Goal: Use online tool/utility: Utilize a website feature to perform a specific function

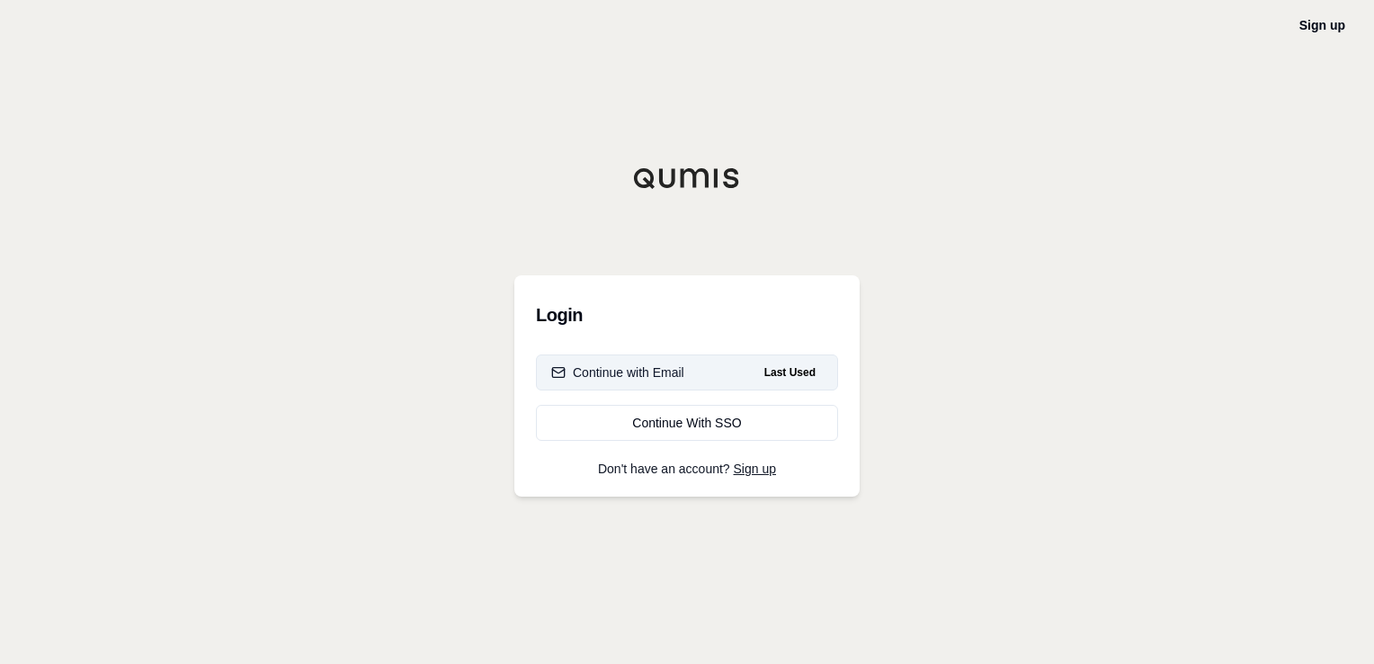
click at [795, 368] on span "Last Used" at bounding box center [790, 372] width 66 height 22
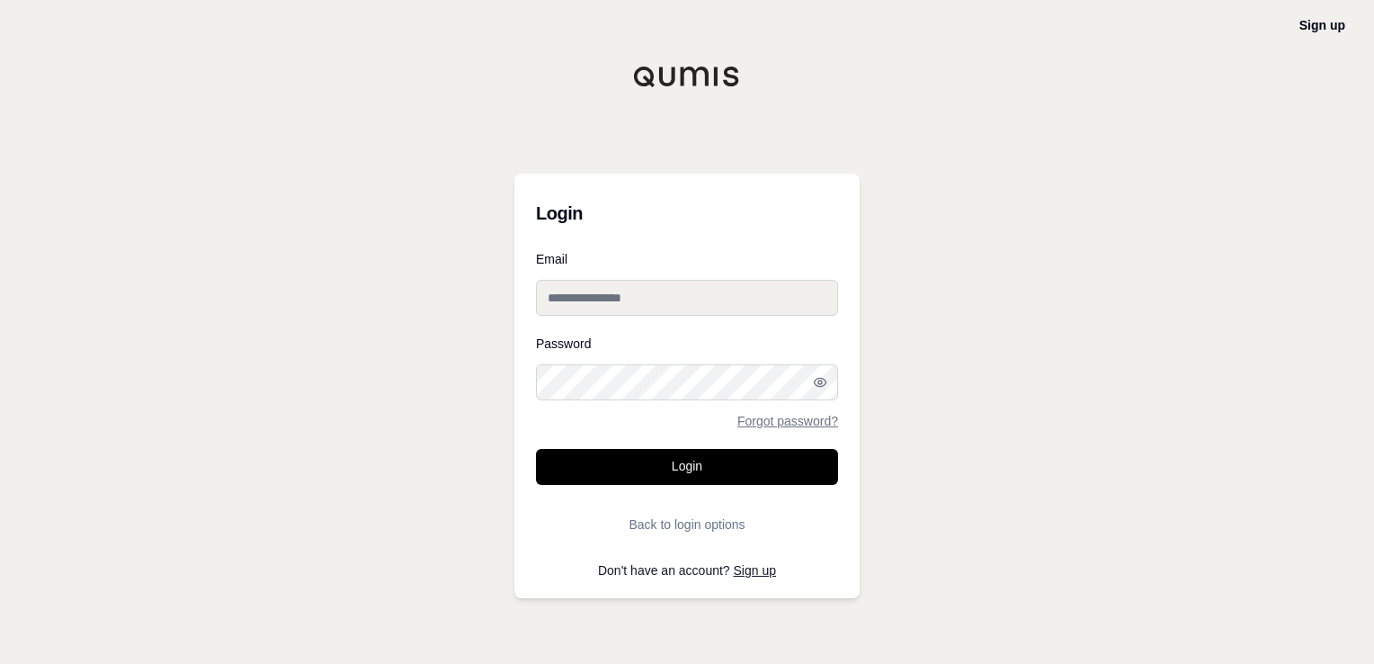
type input "**********"
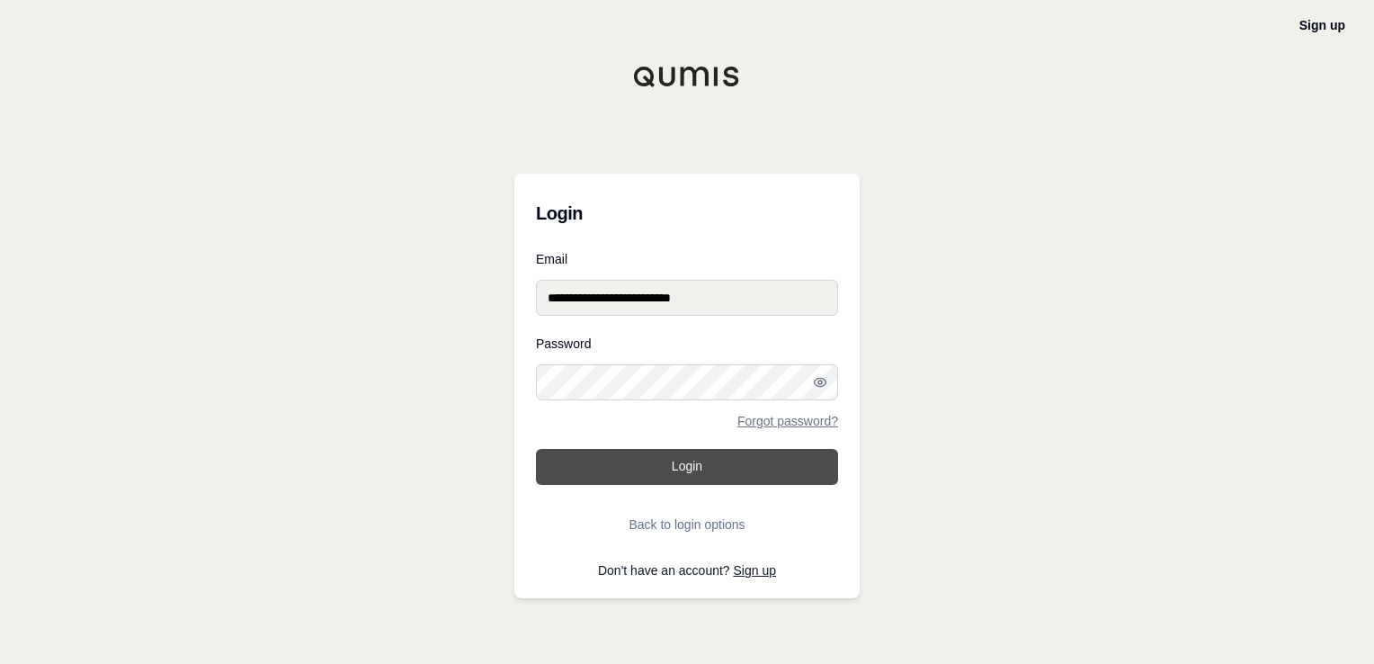
click at [726, 473] on button "Login" at bounding box center [687, 467] width 302 height 36
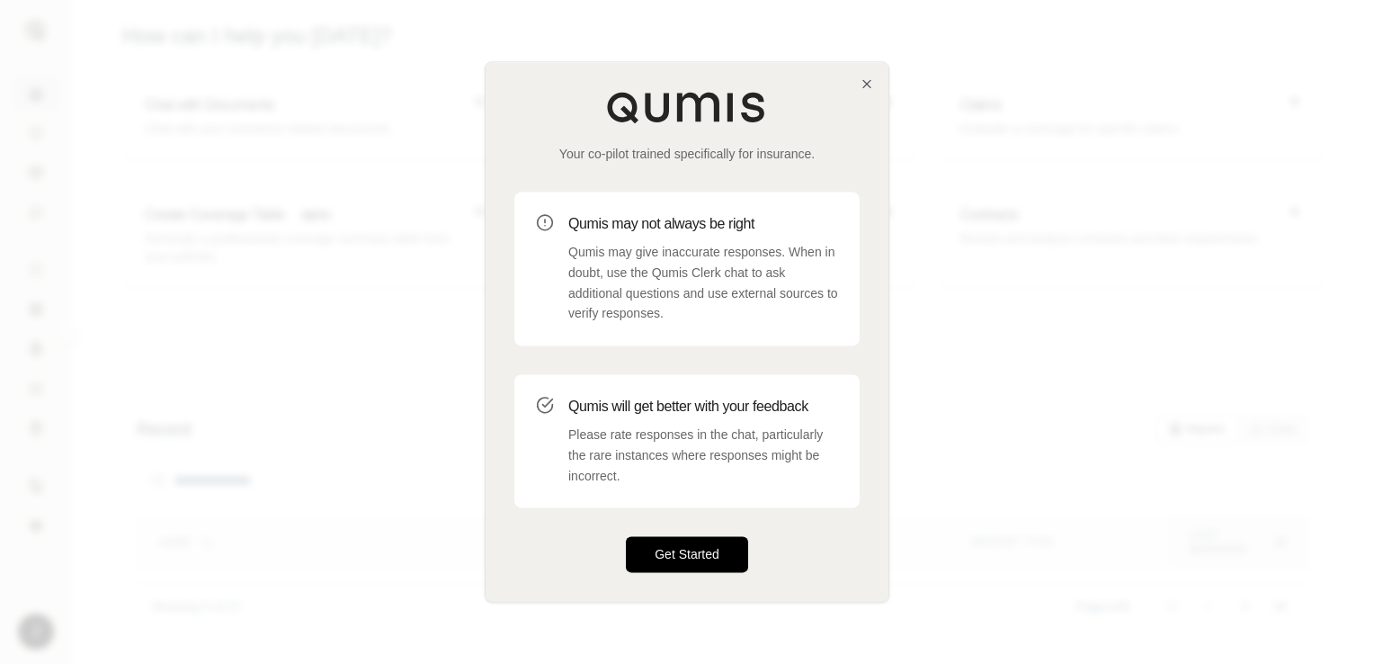
click at [710, 547] on button "Get Started" at bounding box center [687, 555] width 122 height 36
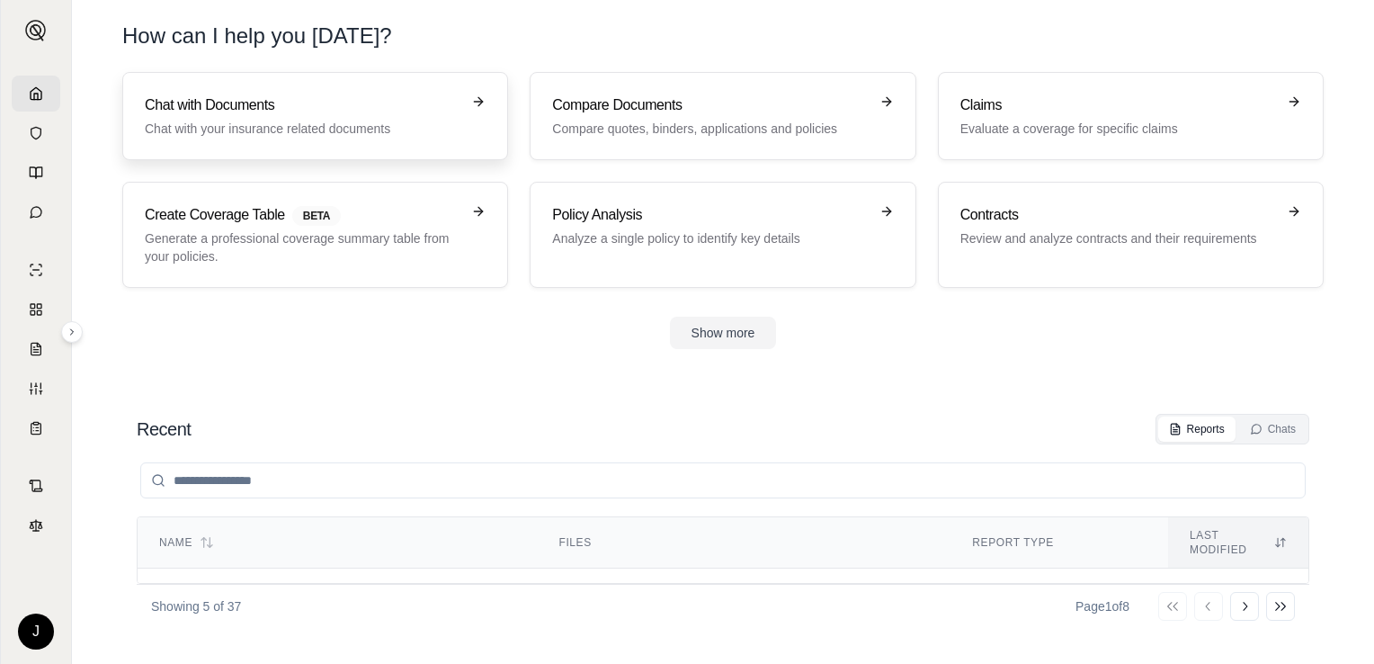
click at [330, 100] on h3 "Chat with Documents" at bounding box center [303, 105] width 316 height 22
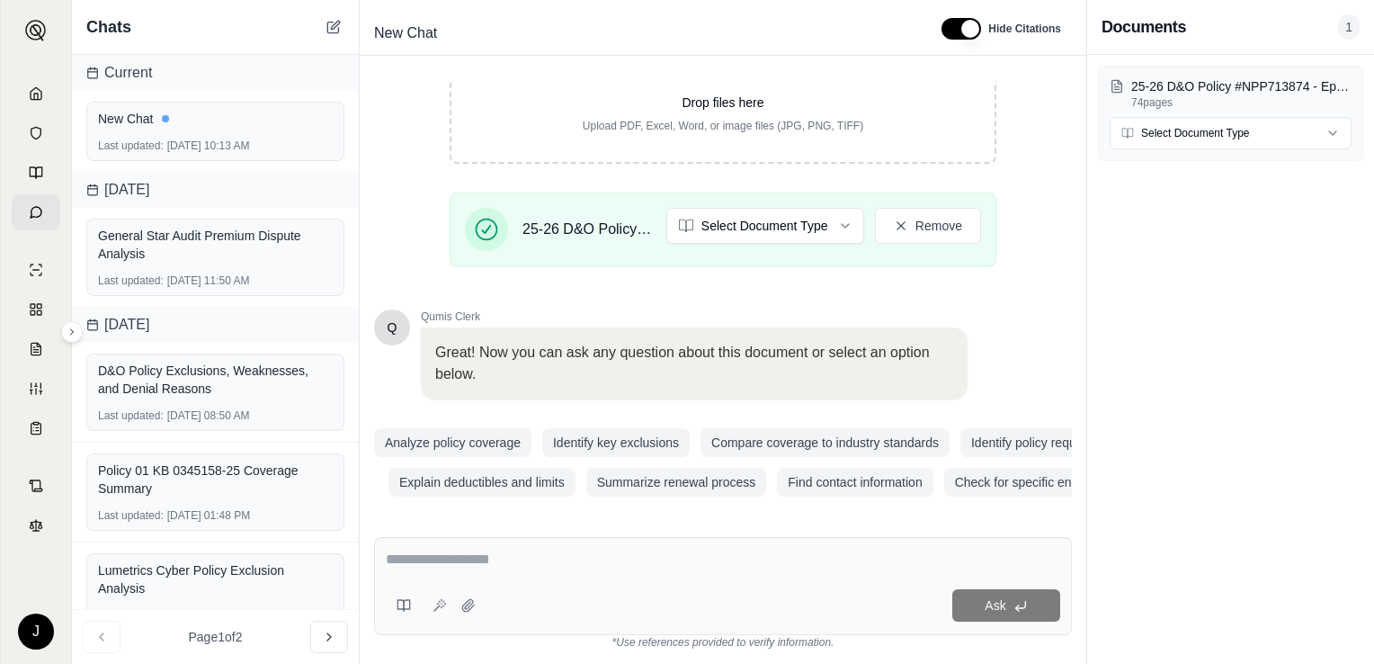
scroll to position [339, 0]
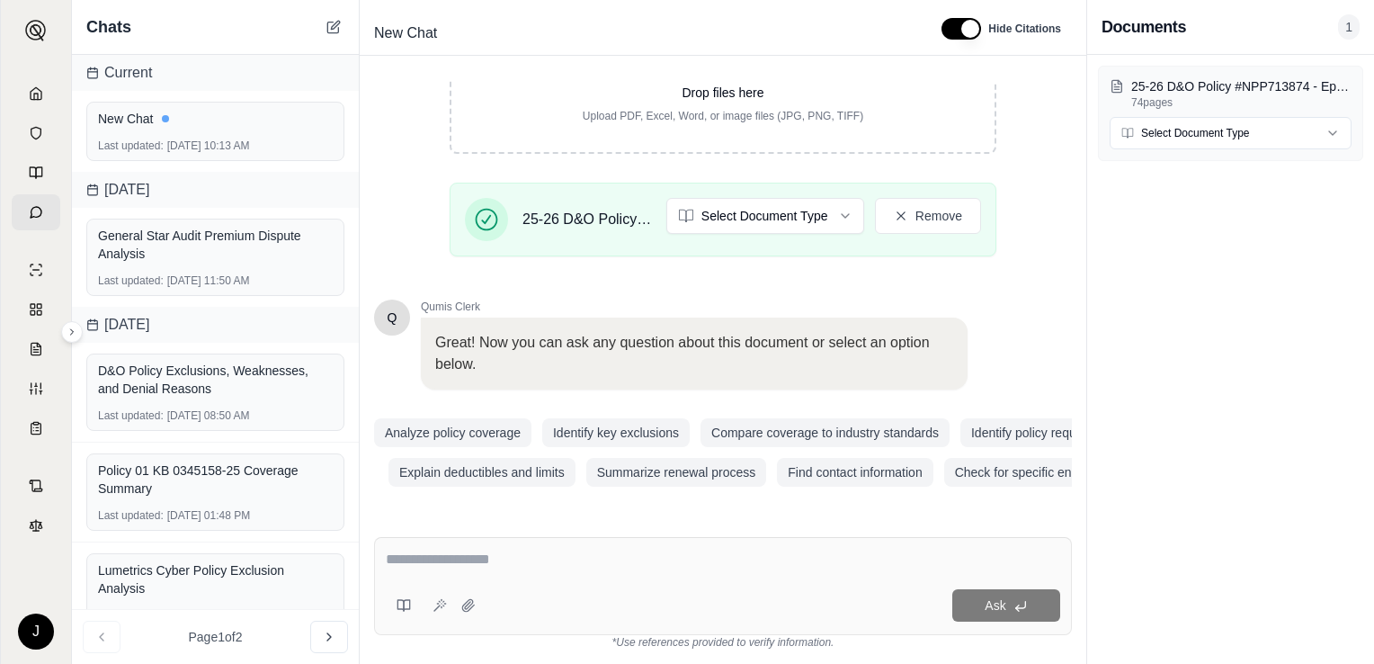
click at [542, 586] on div "Ask" at bounding box center [723, 586] width 698 height 98
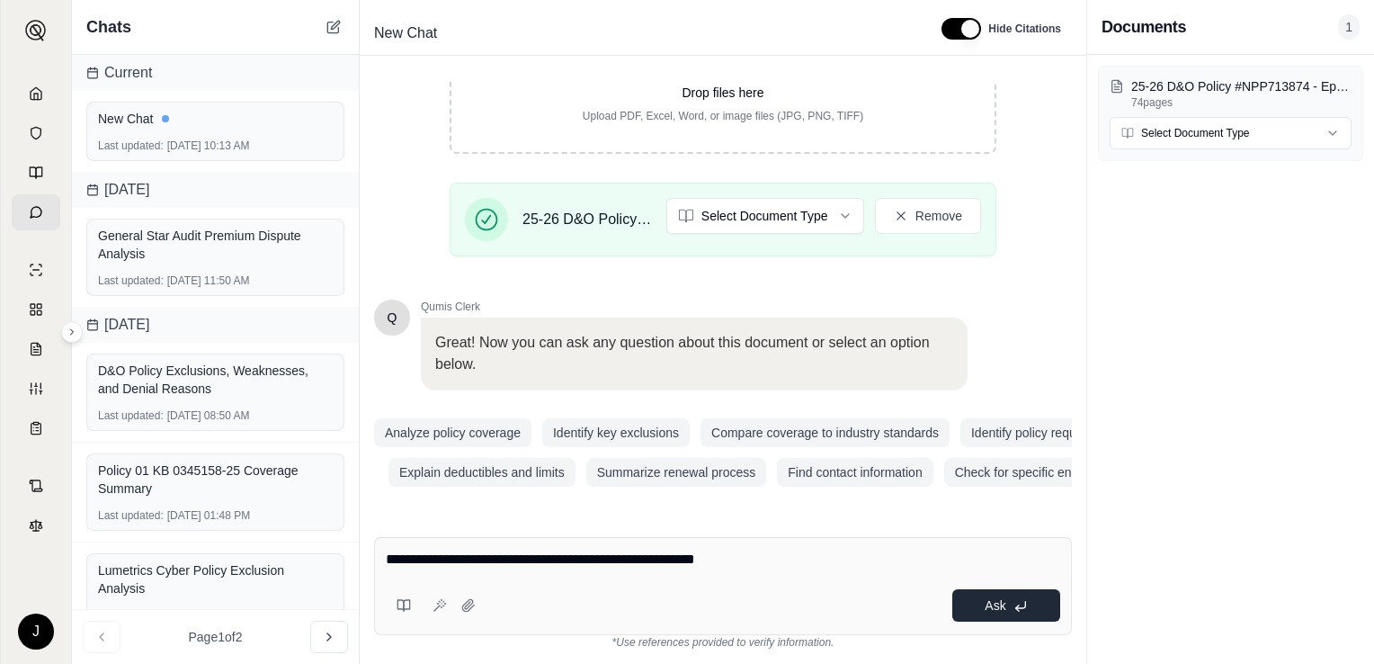
type textarea "**********"
click at [986, 600] on span "Ask" at bounding box center [995, 605] width 21 height 14
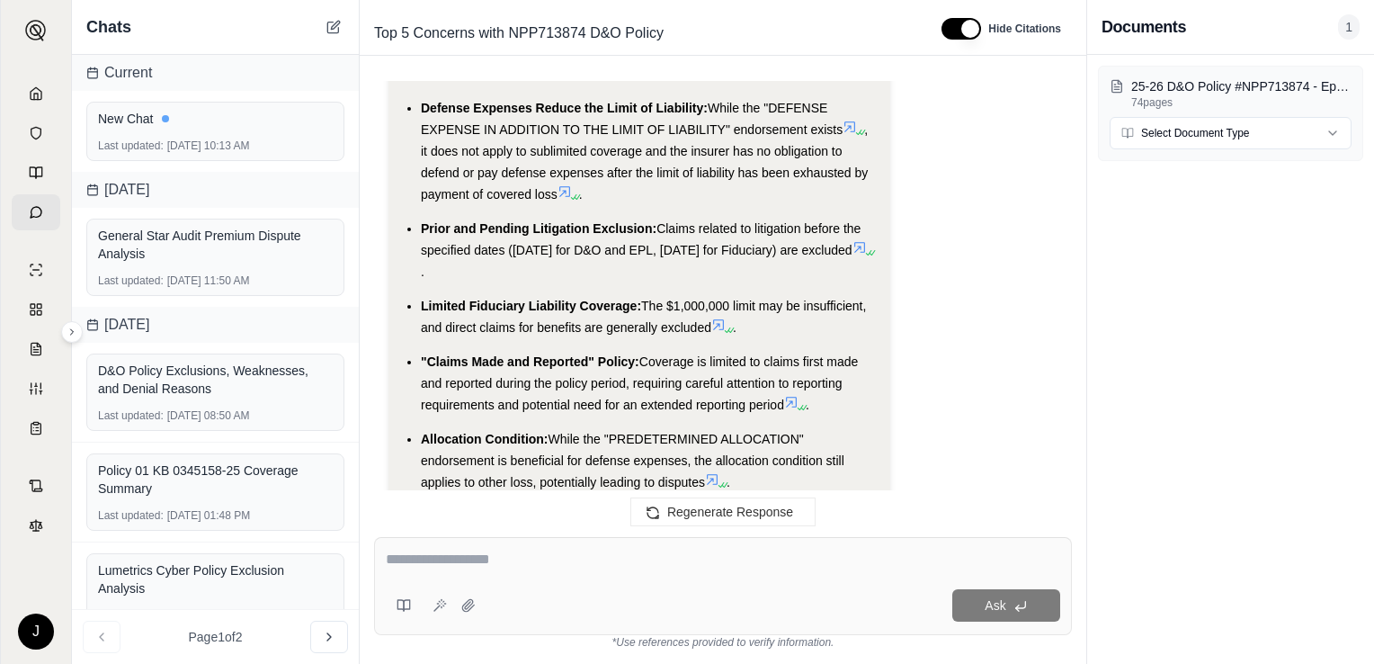
scroll to position [3232, 0]
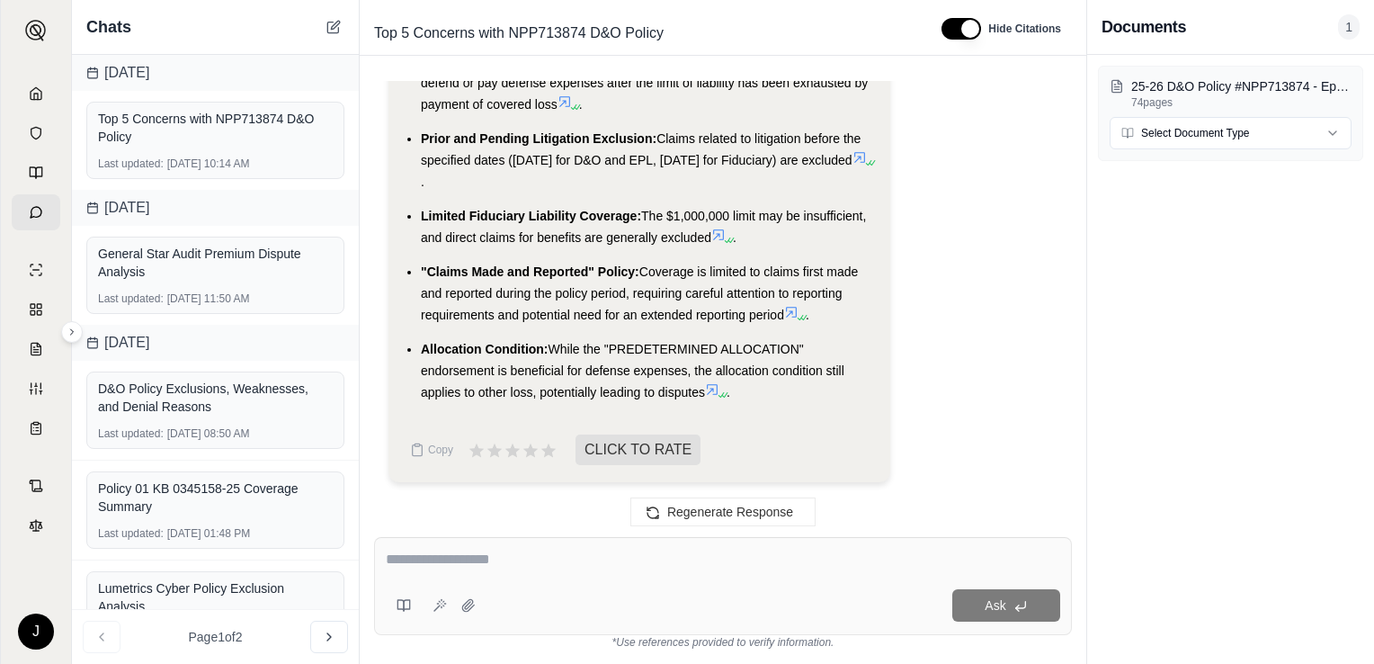
click at [712, 394] on icon at bounding box center [712, 389] width 14 height 14
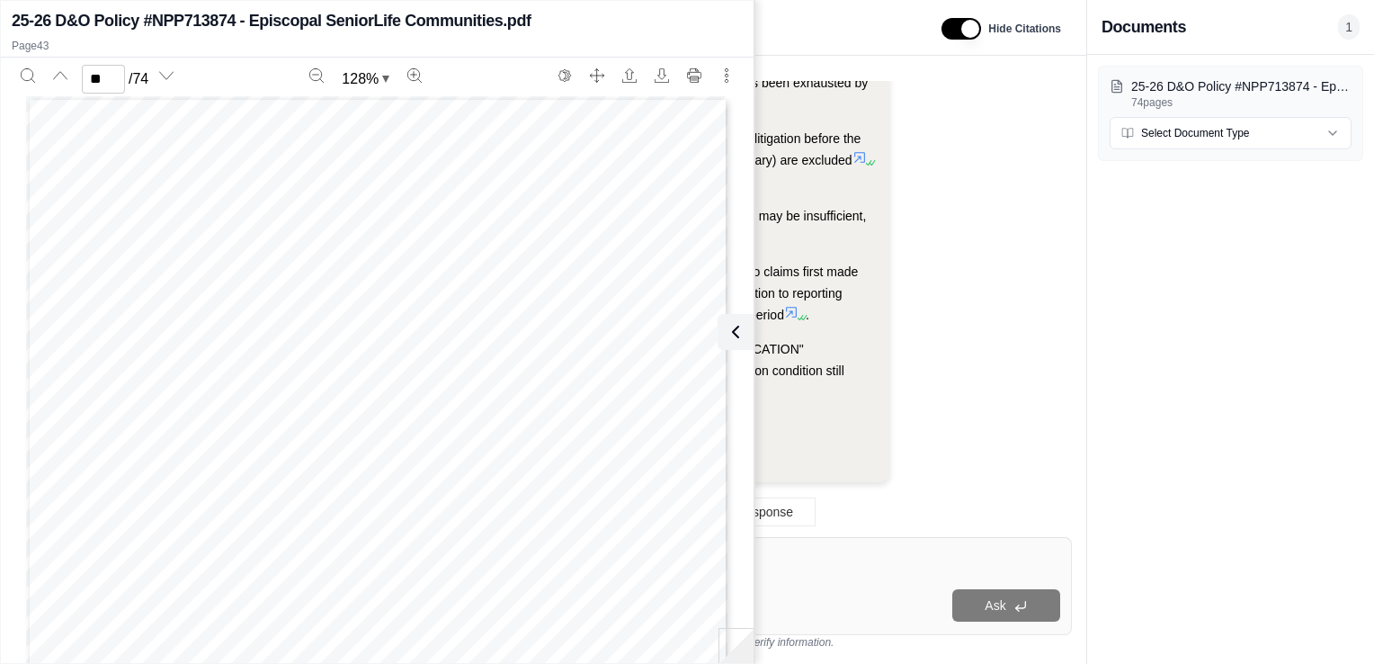
scroll to position [38217, 0]
type input "**"
click at [1158, 589] on div "25-26 D&O Policy #NPP713874 - Episcopal SeniorLife Communities.pdf 74 pages Sel…" at bounding box center [1230, 359] width 287 height 609
drag, startPoint x: 975, startPoint y: 148, endPoint x: 956, endPoint y: 174, distance: 31.5
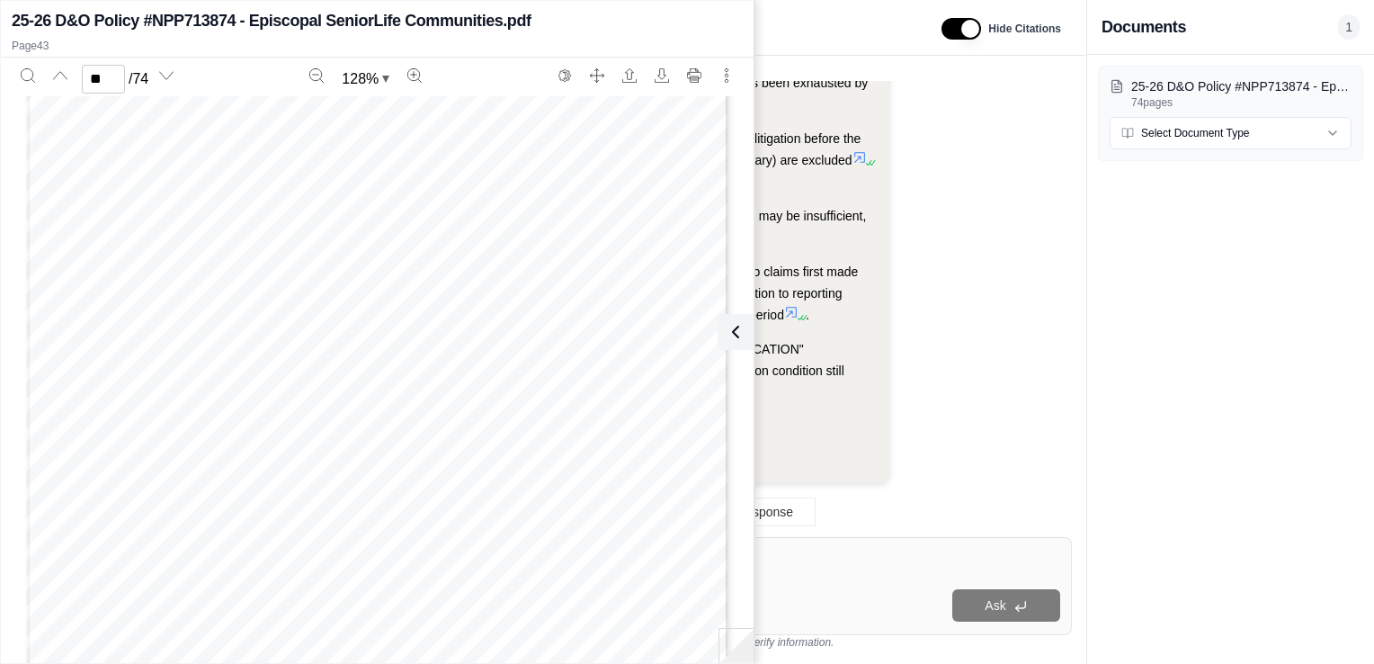
click at [741, 325] on icon at bounding box center [732, 332] width 22 height 22
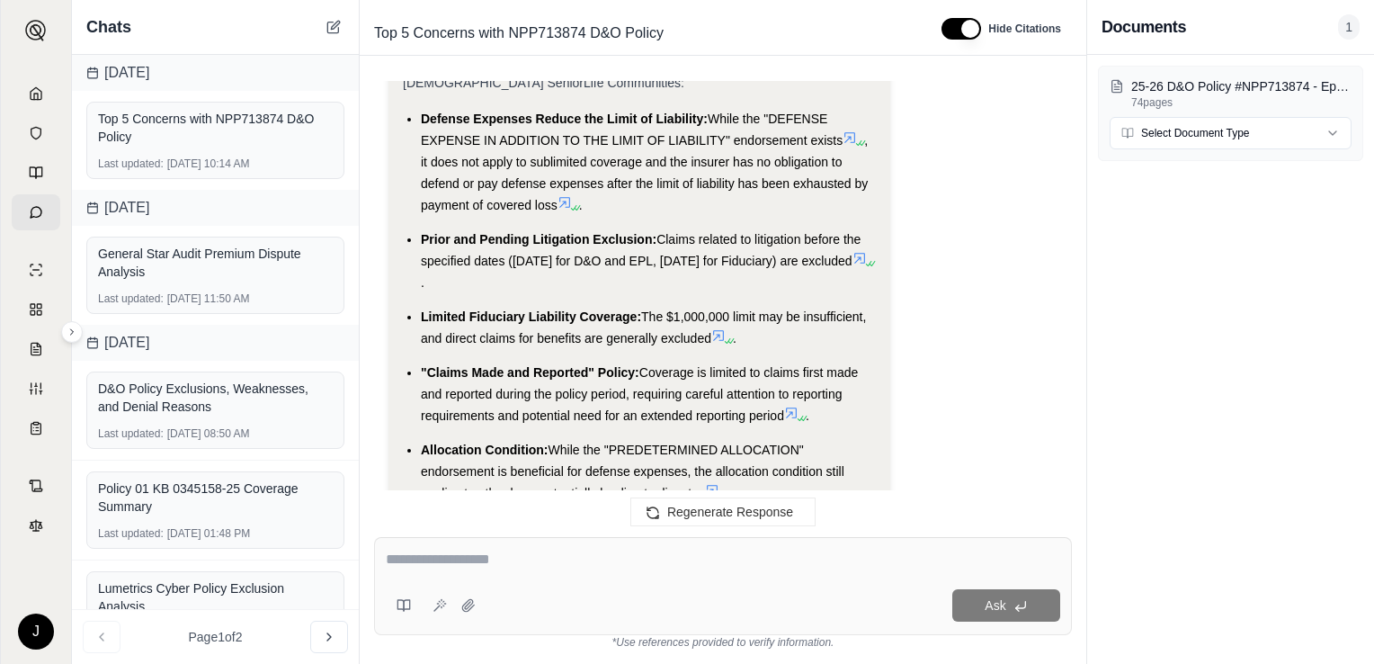
scroll to position [3232, 0]
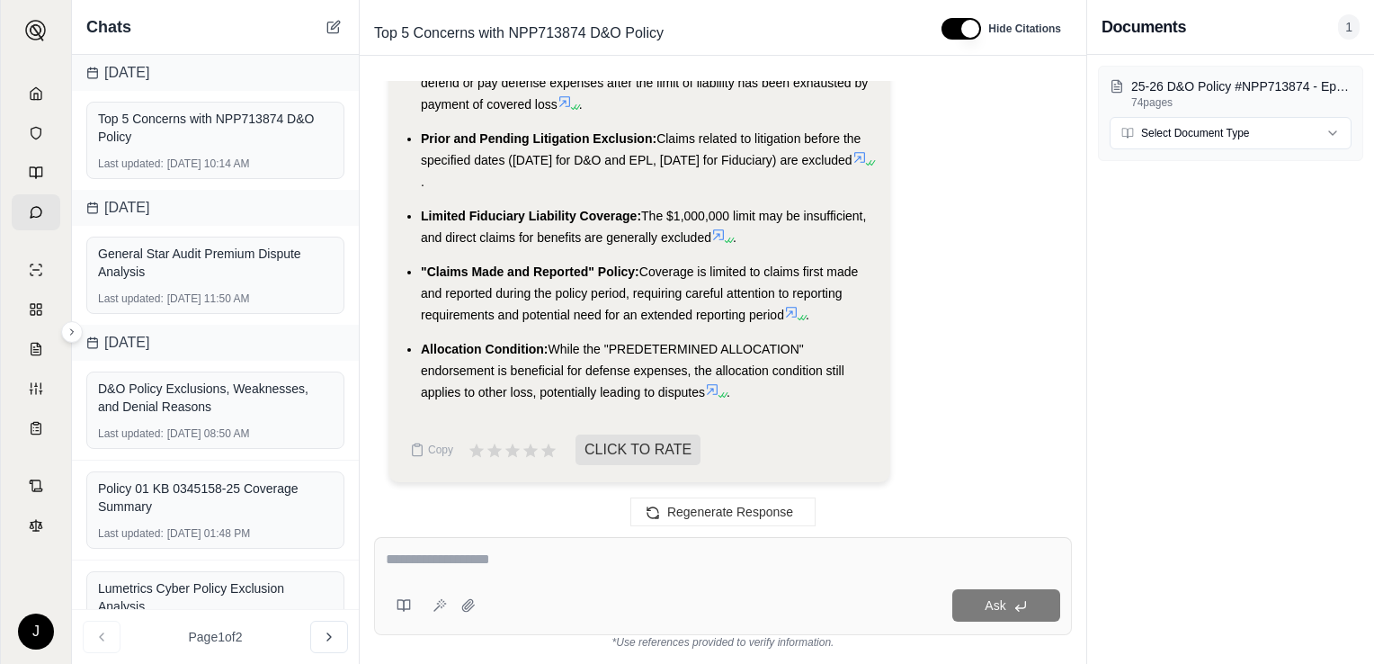
click at [562, 444] on span "CLICK TO RATE" at bounding box center [584, 449] width 233 height 31
click at [618, 459] on span "CLICK TO RATE" at bounding box center [637, 449] width 125 height 31
click at [530, 446] on icon at bounding box center [530, 449] width 16 height 15
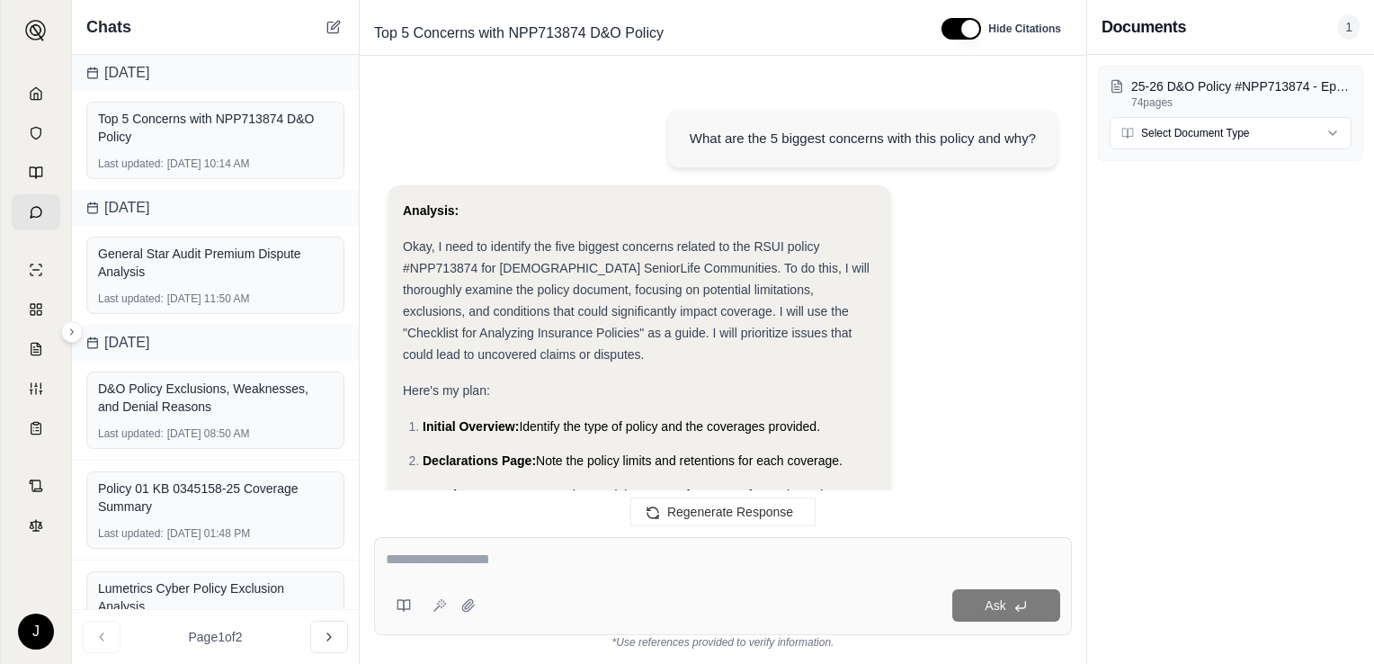
scroll to position [3380, 0]
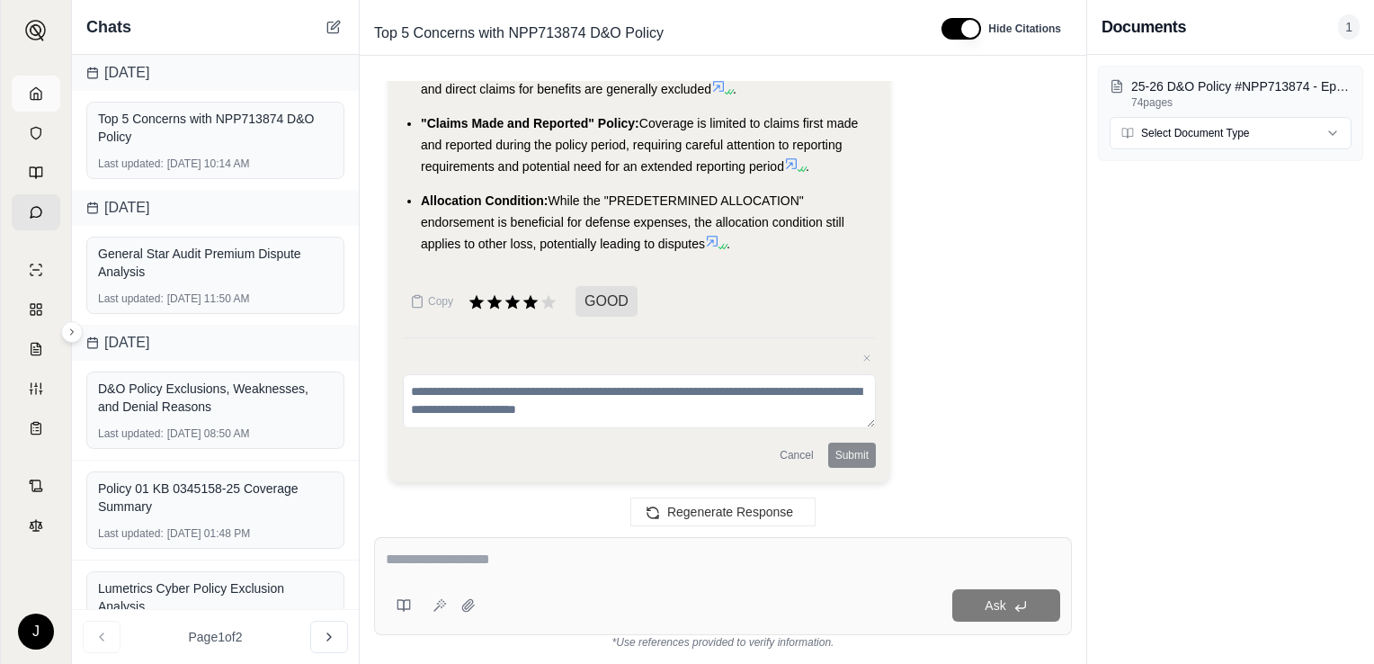
click at [36, 88] on icon at bounding box center [36, 93] width 11 height 12
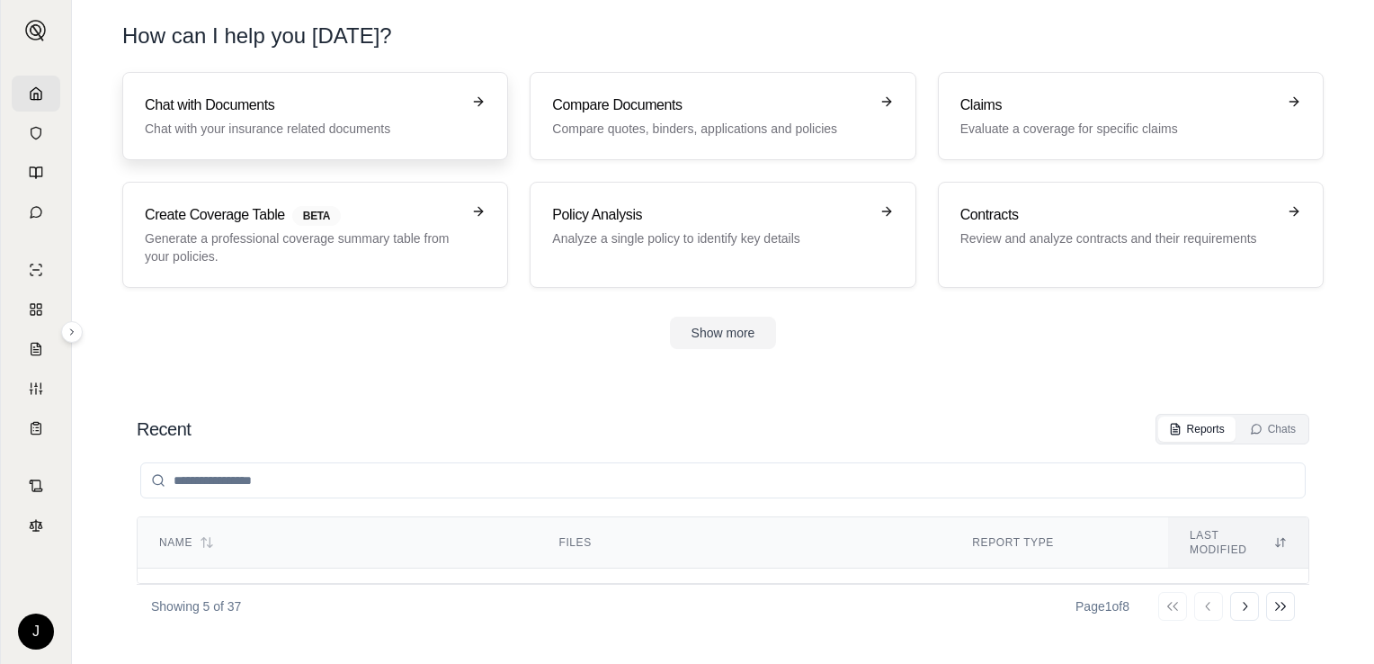
click at [314, 128] on p "Chat with your insurance related documents" at bounding box center [303, 129] width 316 height 18
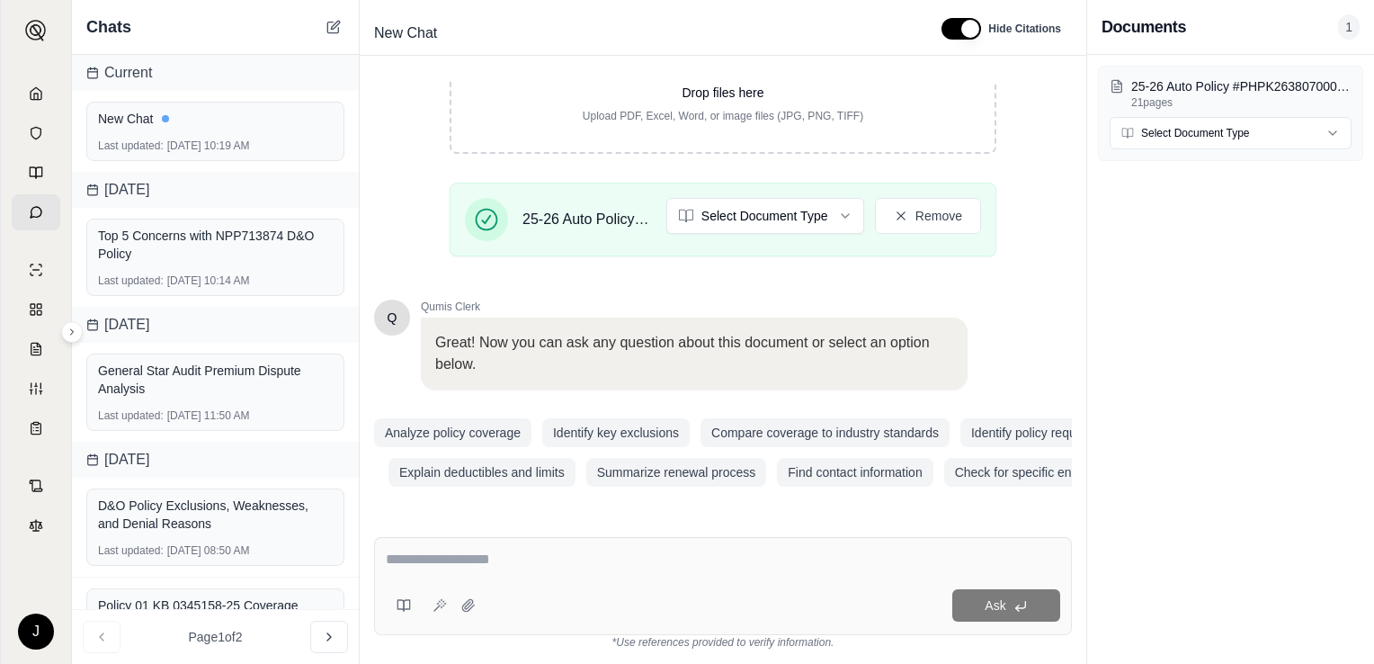
scroll to position [339, 0]
click at [511, 570] on textarea at bounding box center [723, 559] width 674 height 22
type textarea "**********"
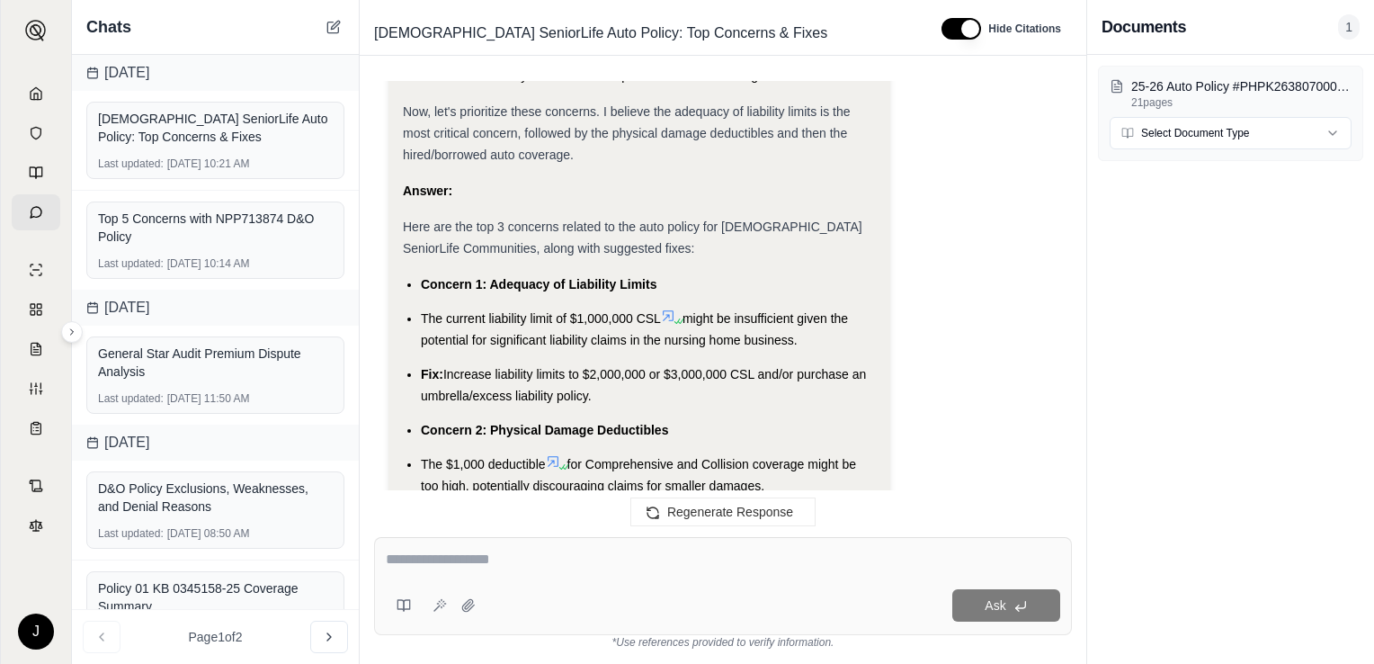
scroll to position [2419, 0]
